Goal: Transaction & Acquisition: Book appointment/travel/reservation

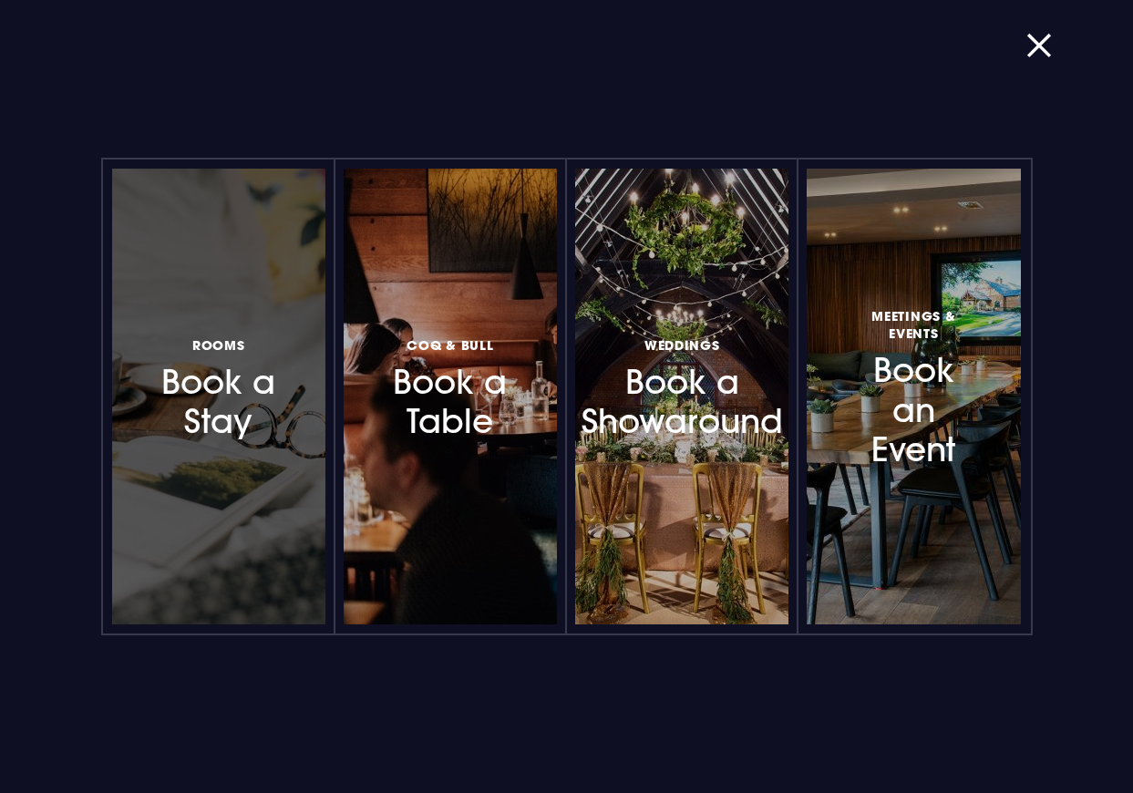
click at [183, 396] on h3 "Rooms Book a Stay" at bounding box center [218, 387] width 131 height 108
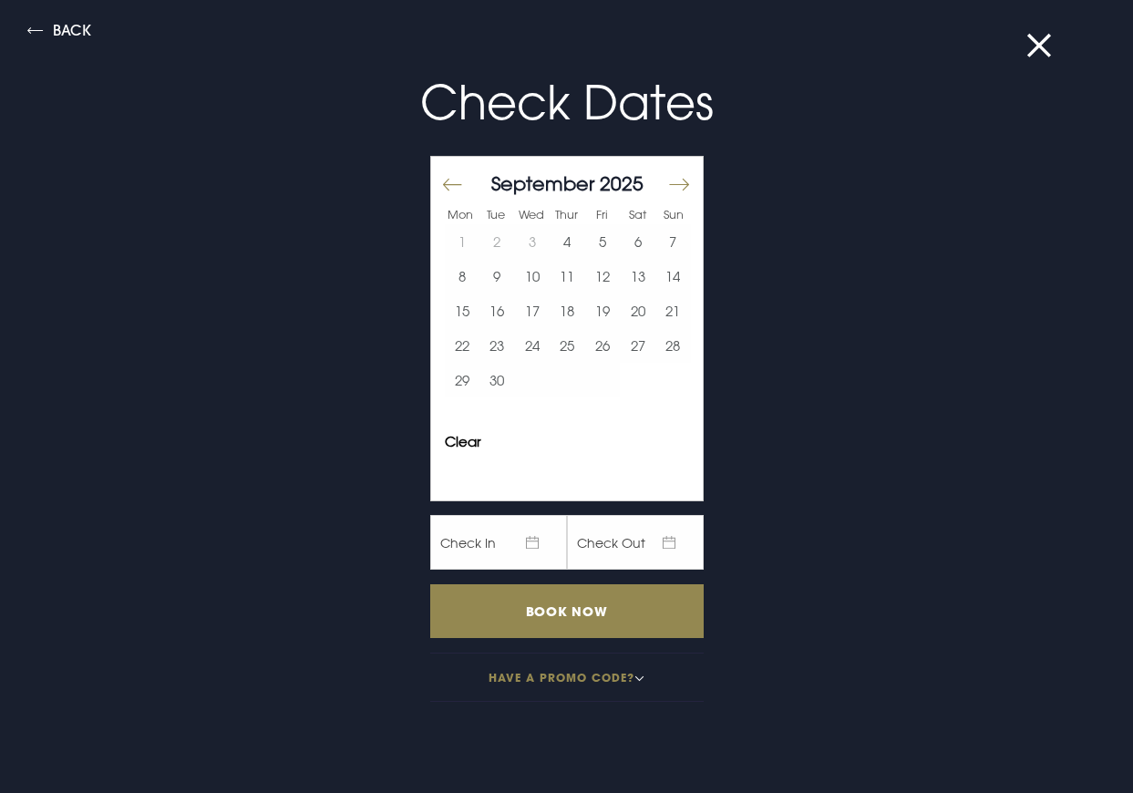
click at [667, 187] on button "Move forward to switch to the next month." at bounding box center [678, 184] width 22 height 38
click at [667, 185] on button "Move forward to switch to the next month." at bounding box center [678, 184] width 22 height 38
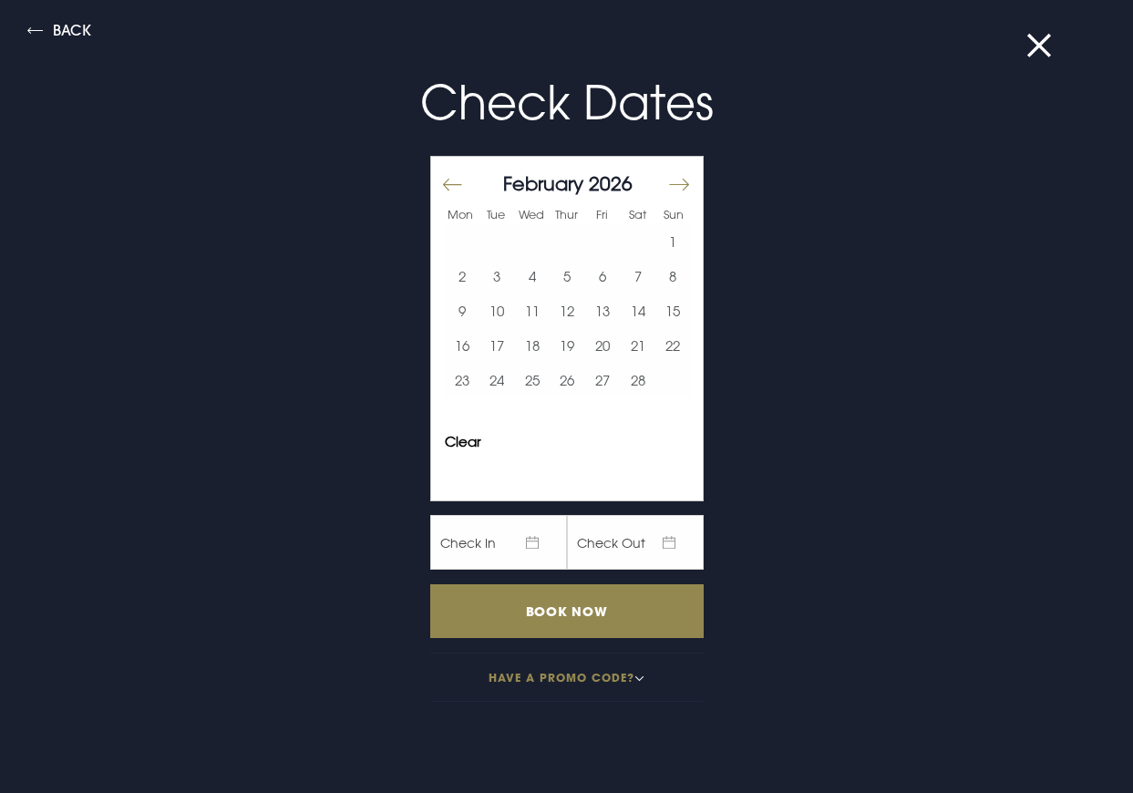
click at [667, 185] on button "Move forward to switch to the next month." at bounding box center [678, 184] width 22 height 38
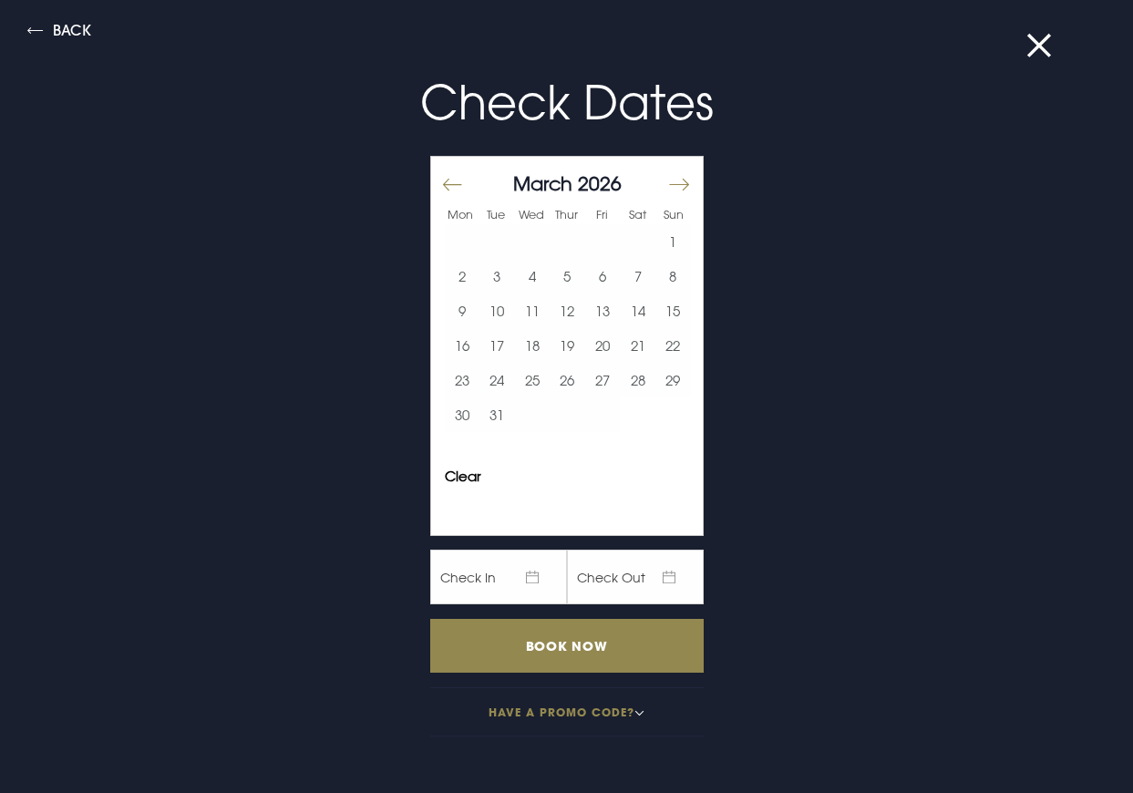
click at [667, 185] on button "Move forward to switch to the next month." at bounding box center [678, 184] width 22 height 38
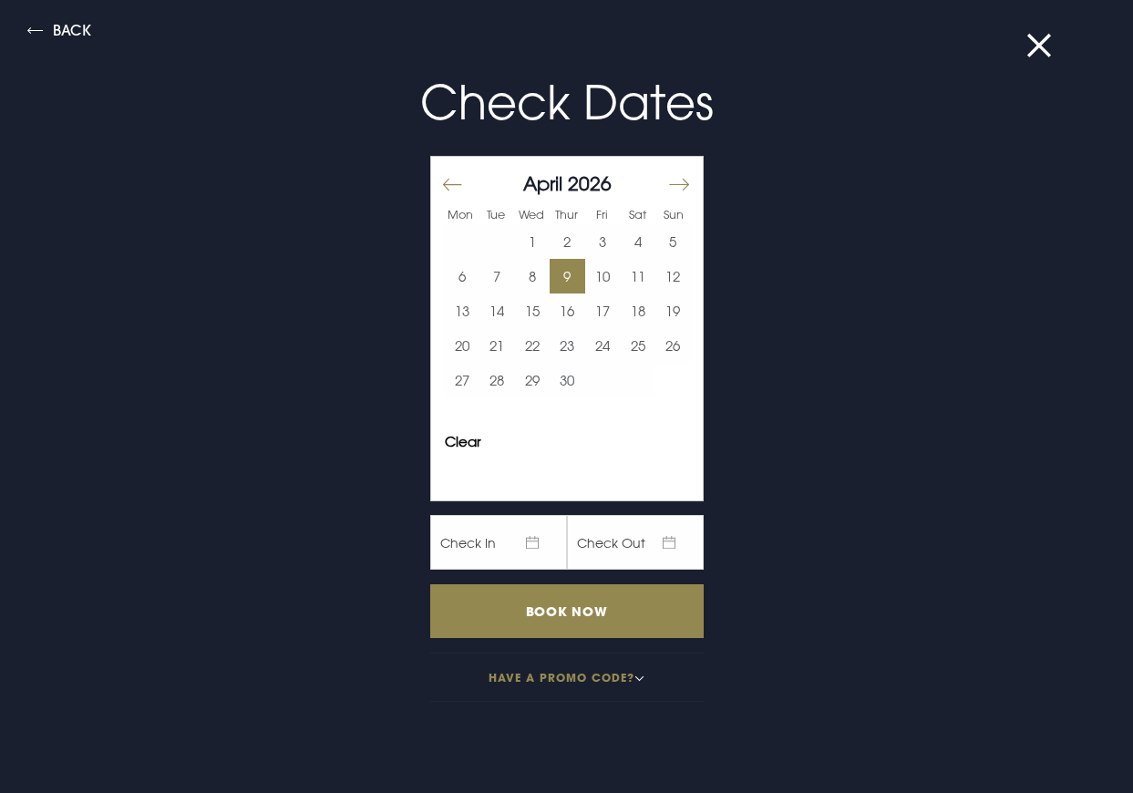
click at [525, 278] on button "8" at bounding box center [533, 276] width 36 height 35
click at [656, 279] on button "12" at bounding box center [673, 276] width 36 height 35
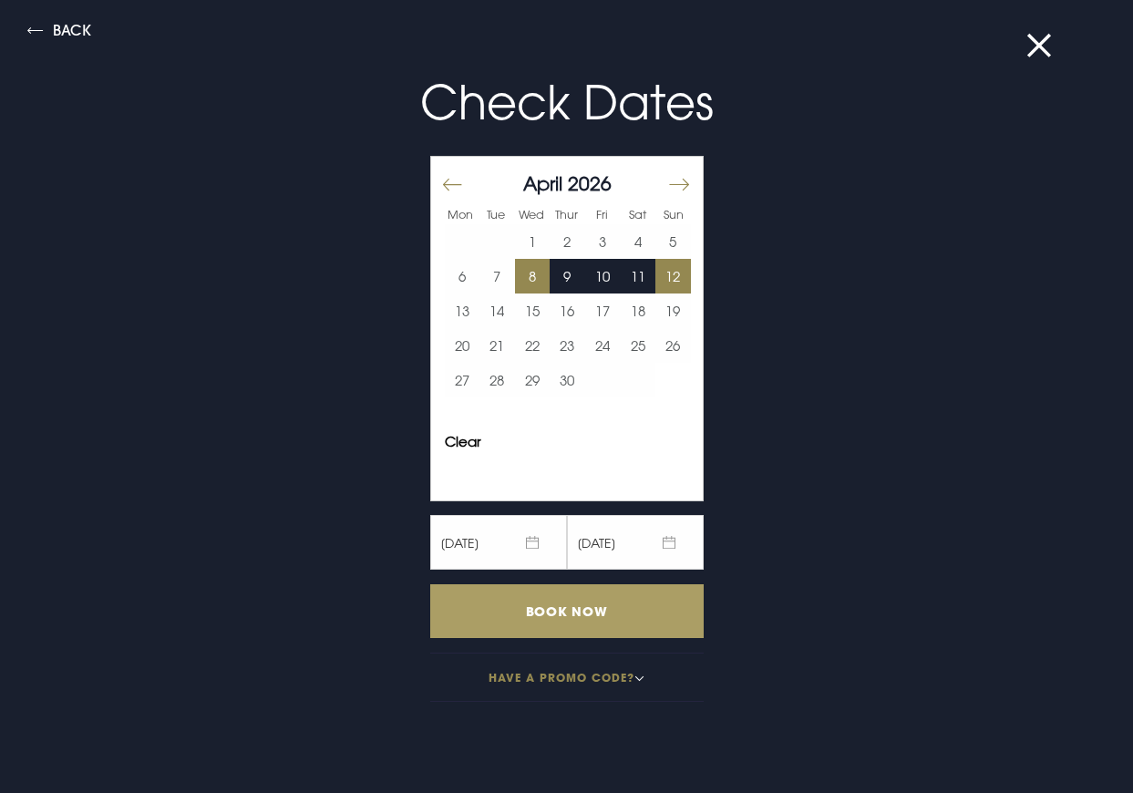
click at [535, 610] on input "Book Now" at bounding box center [566, 611] width 273 height 54
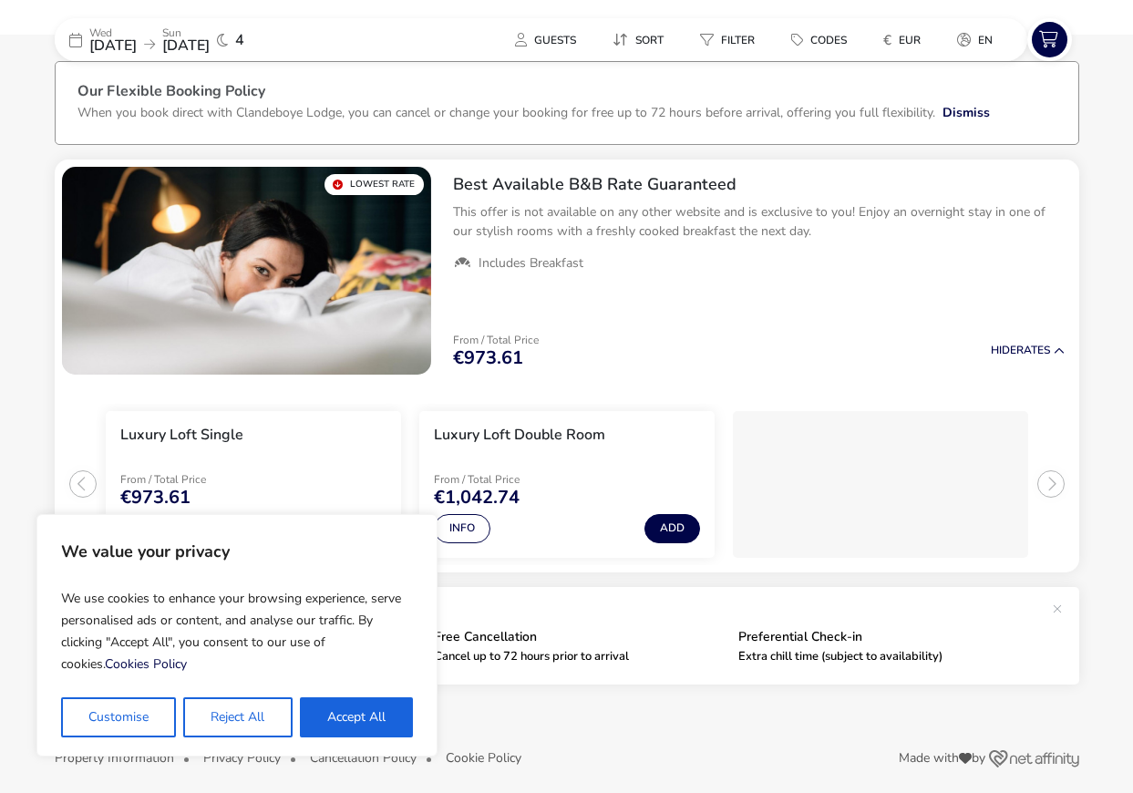
scroll to position [93, 0]
